Goal: Subscribe to service/newsletter

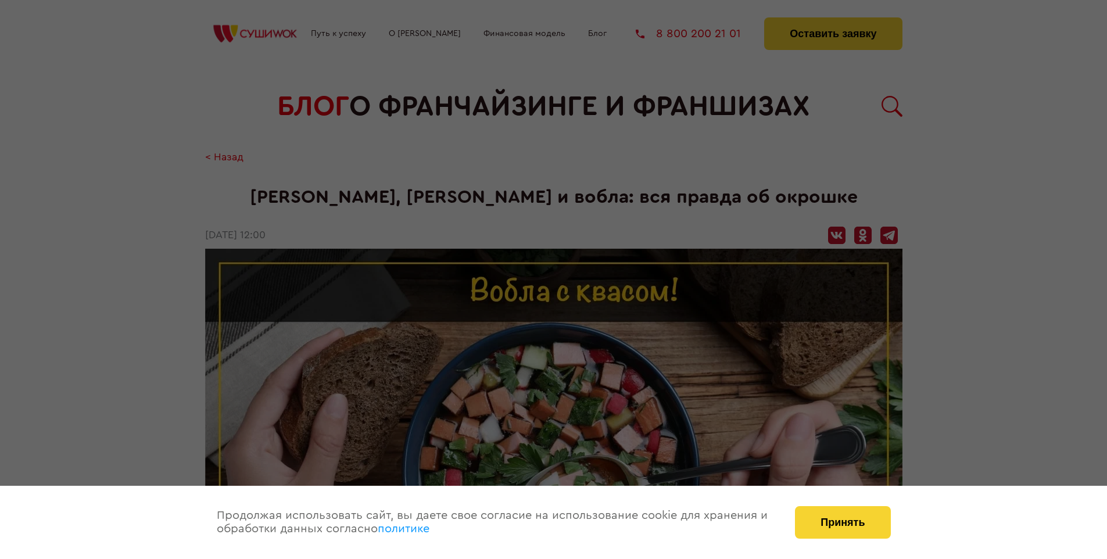
scroll to position [1214, 0]
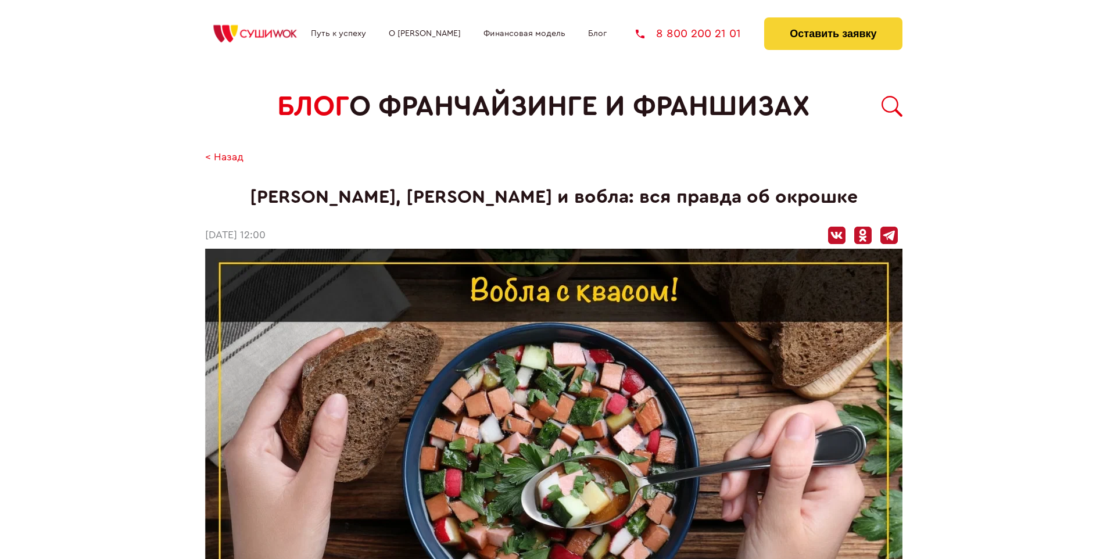
scroll to position [1214, 0]
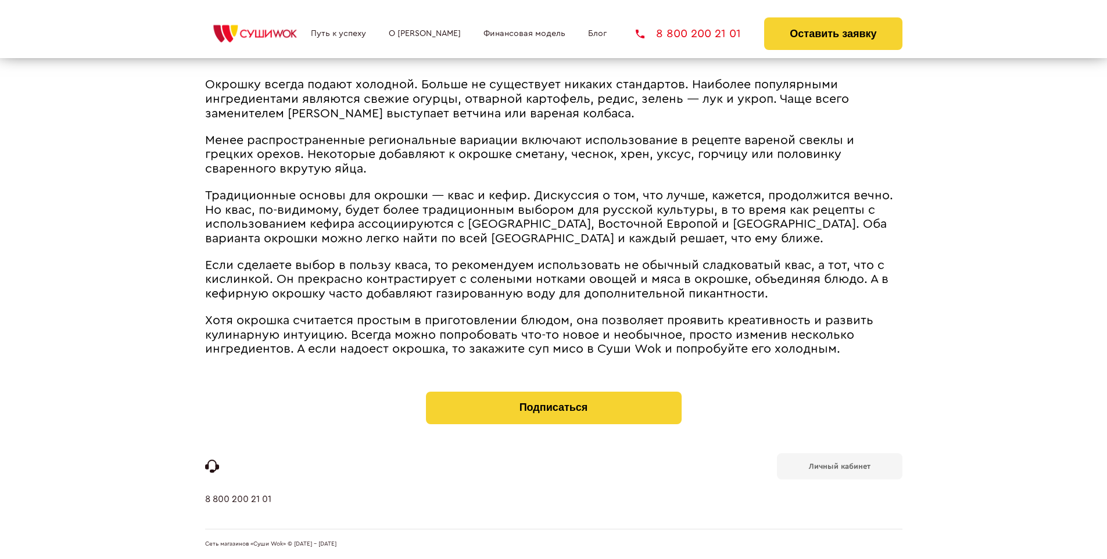
click at [839, 465] on b "Личный кабинет" at bounding box center [840, 467] width 62 height 8
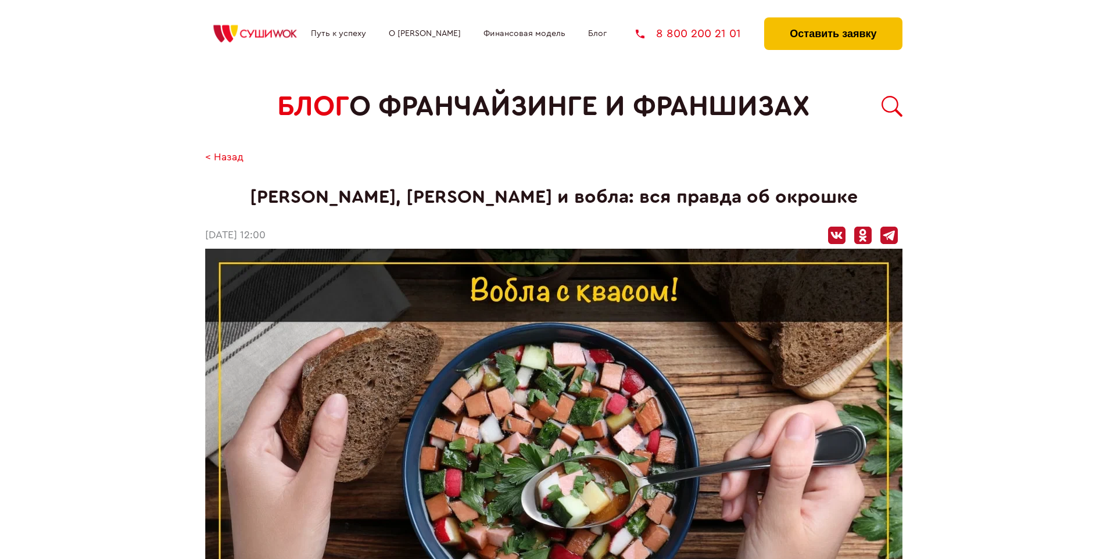
click at [833, 20] on button "Оставить заявку" at bounding box center [833, 33] width 138 height 33
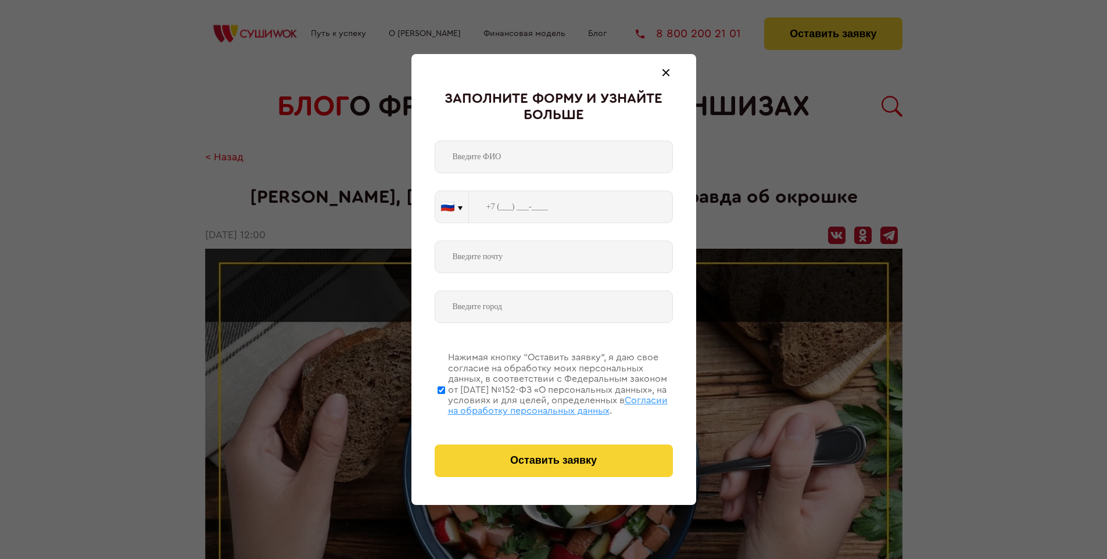
click at [539, 404] on span "Согласии на обработку персональных данных" at bounding box center [558, 406] width 220 height 20
click at [445, 404] on input "Нажимая кнопку “Оставить заявку”, я даю свое согласие на обработку моих персона…" at bounding box center [442, 390] width 8 height 93
checkbox input "false"
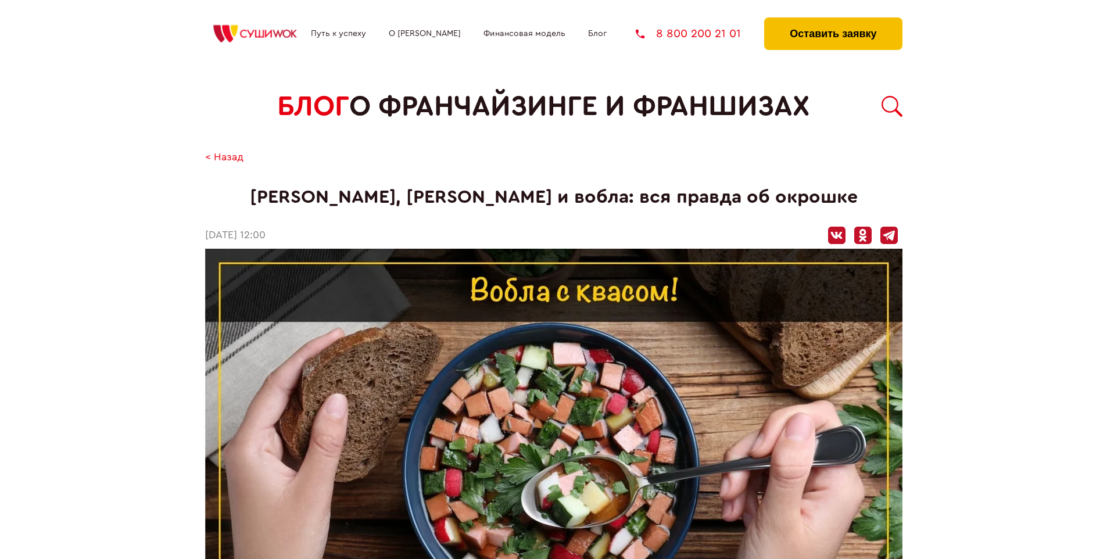
click at [833, 20] on button "Оставить заявку" at bounding box center [833, 33] width 138 height 33
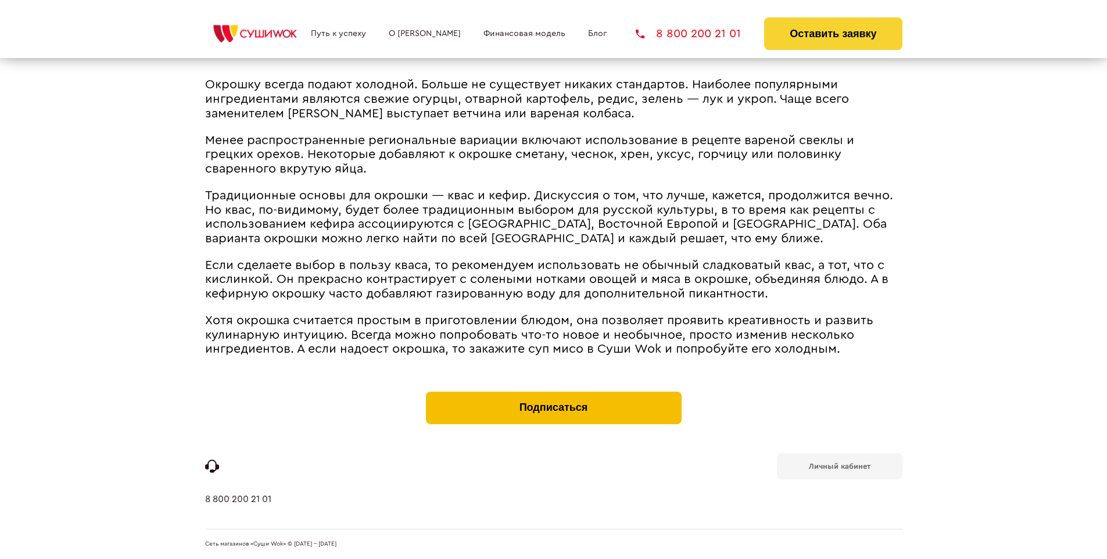
click at [553, 394] on button "Подписаться" at bounding box center [554, 408] width 256 height 33
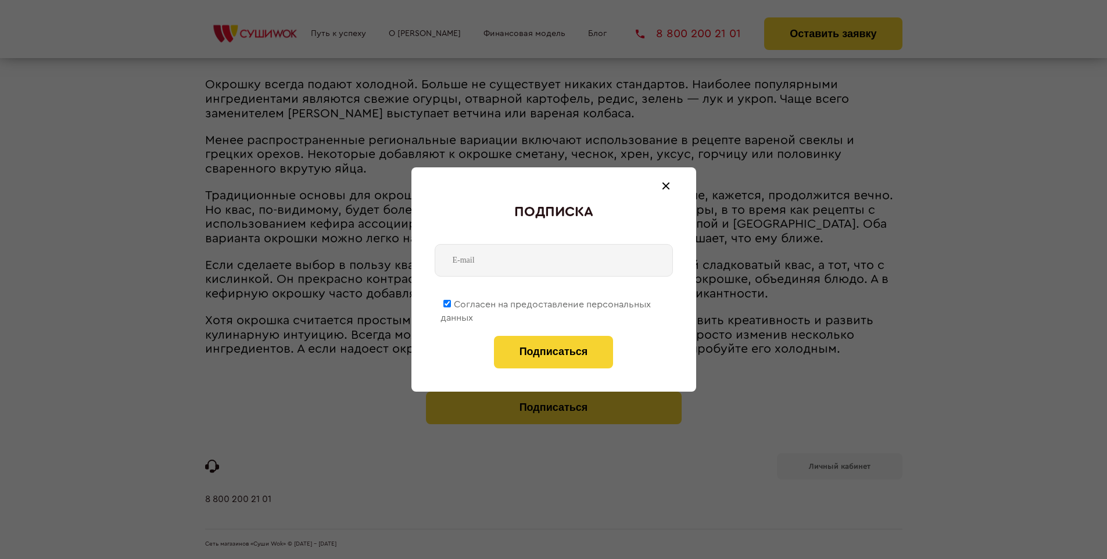
click at [546, 302] on span "Согласен на предоставление персональных данных" at bounding box center [546, 311] width 210 height 23
click at [451, 302] on input "Согласен на предоставление персональных данных" at bounding box center [447, 304] width 8 height 8
checkbox input "false"
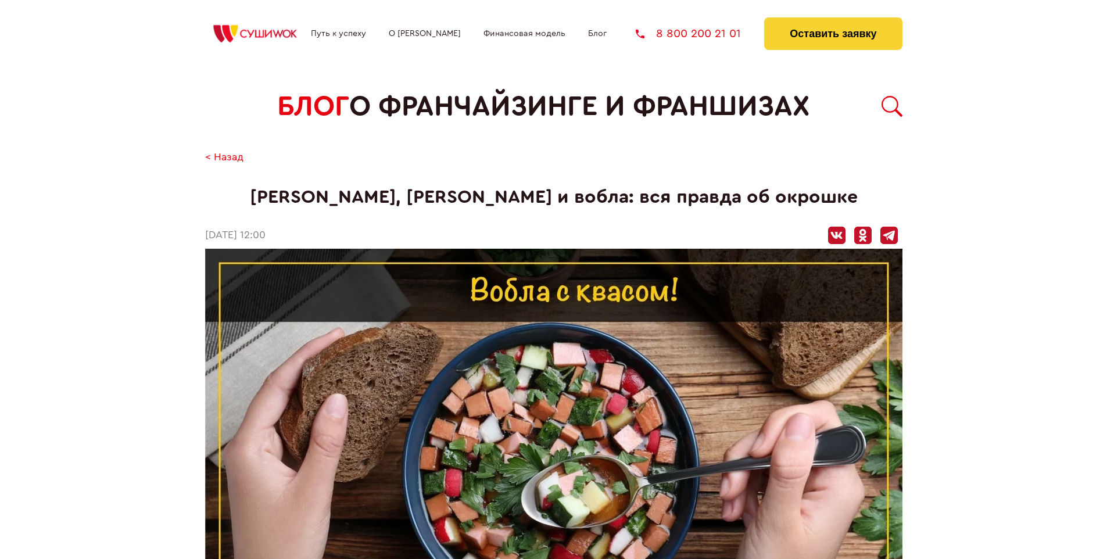
scroll to position [1214, 0]
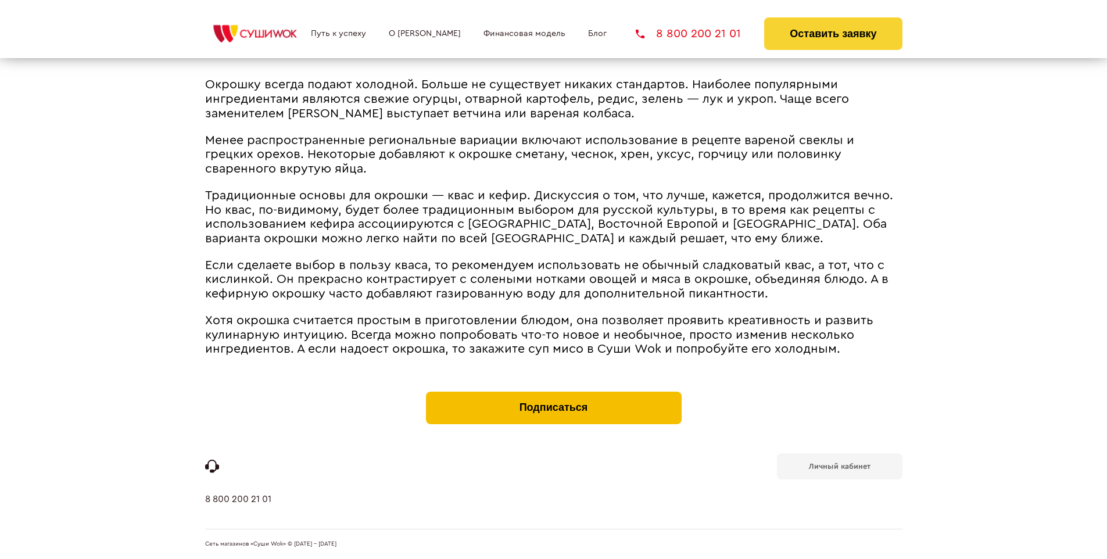
click at [553, 394] on button "Подписаться" at bounding box center [554, 408] width 256 height 33
